Goal: Information Seeking & Learning: Learn about a topic

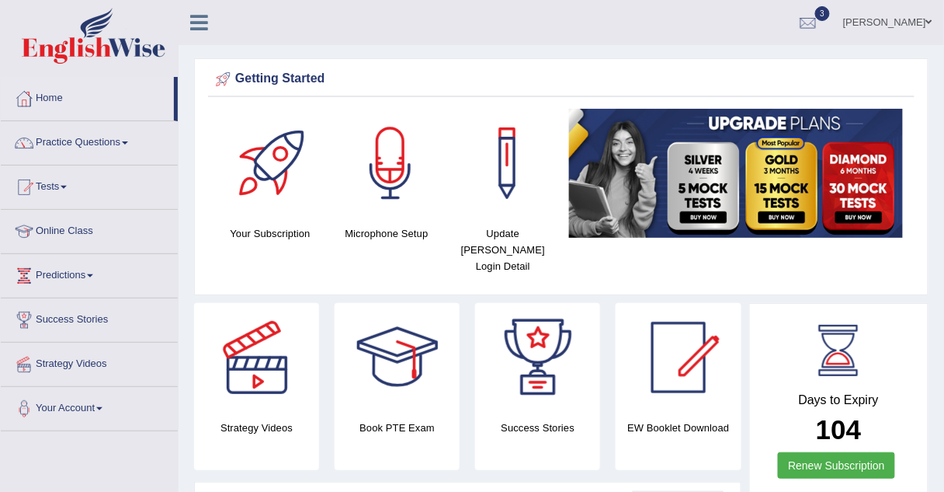
click at [57, 144] on link "Practice Questions" at bounding box center [89, 140] width 177 height 39
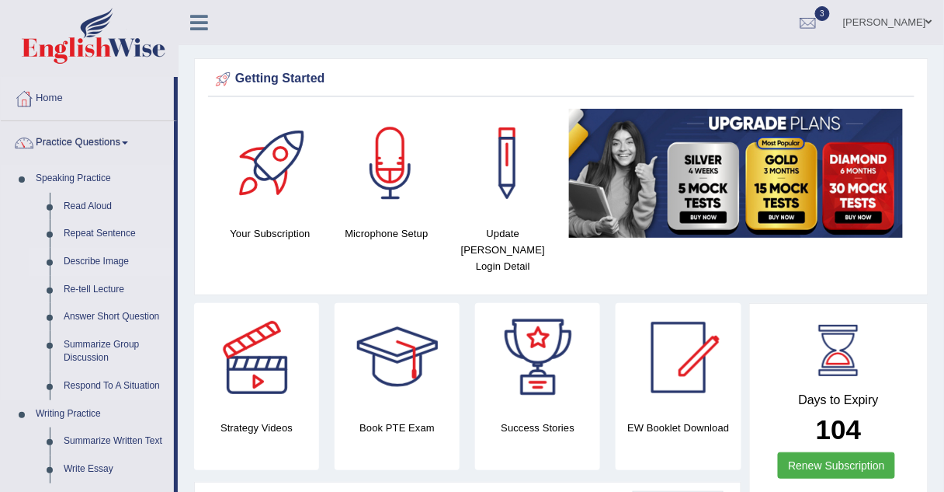
click at [50, 266] on li "Describe Image" at bounding box center [101, 262] width 145 height 28
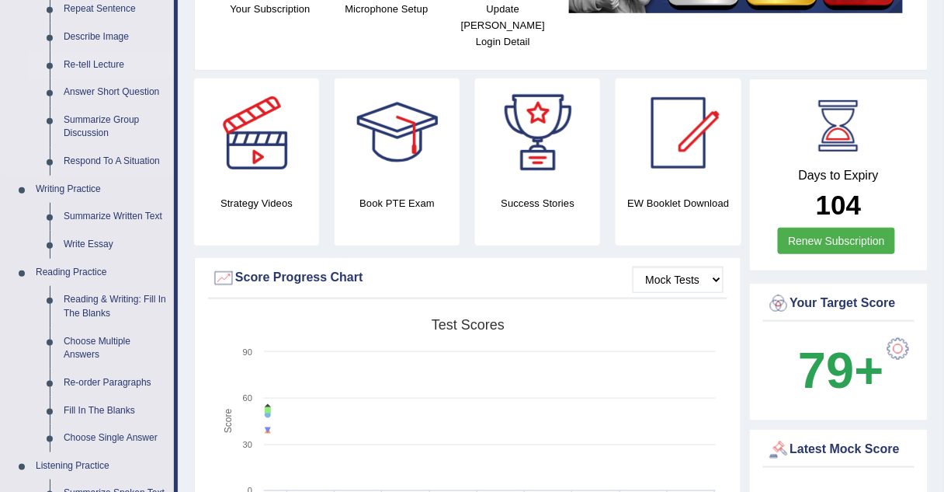
scroll to position [225, 0]
click at [71, 246] on link "Write Essay" at bounding box center [115, 244] width 117 height 28
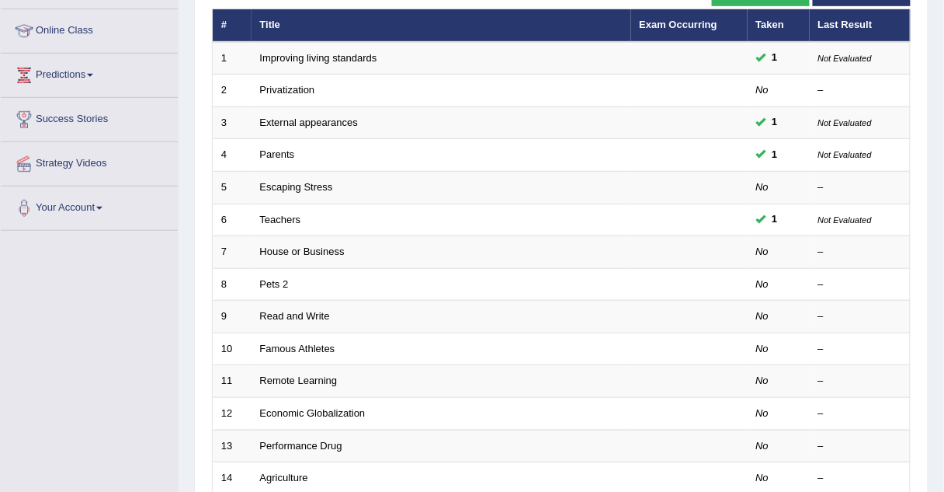
scroll to position [201, 0]
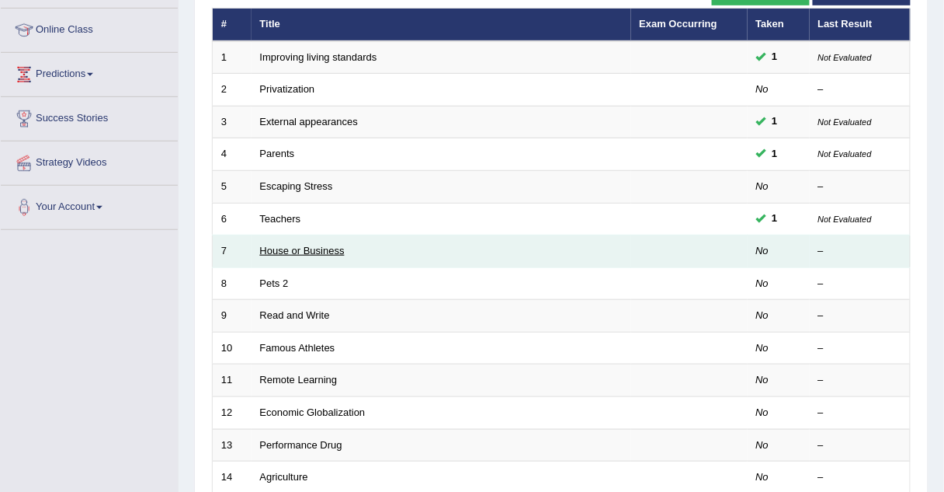
click at [287, 245] on link "House or Business" at bounding box center [302, 251] width 85 height 12
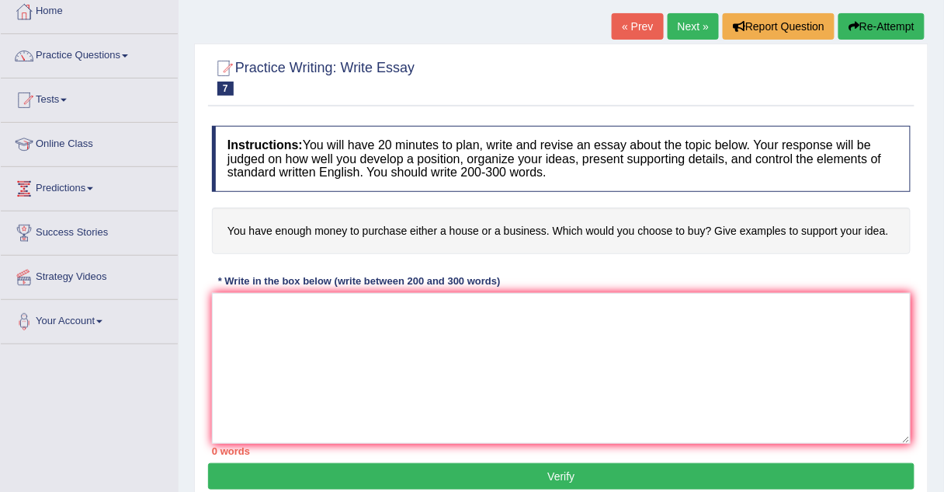
scroll to position [88, 0]
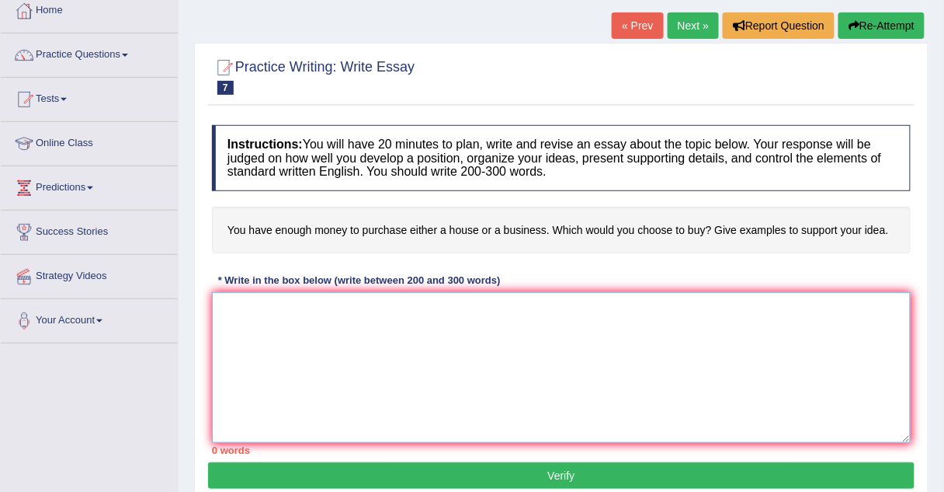
click at [244, 297] on textarea at bounding box center [561, 367] width 699 height 151
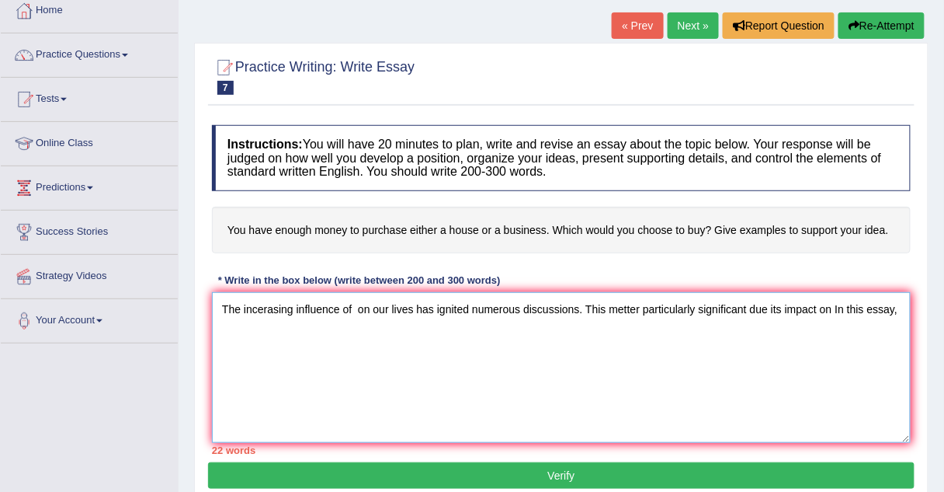
type textarea "The incerasing influence of on our lives has ignited numerous discussions. This…"
